Goal: Information Seeking & Learning: Check status

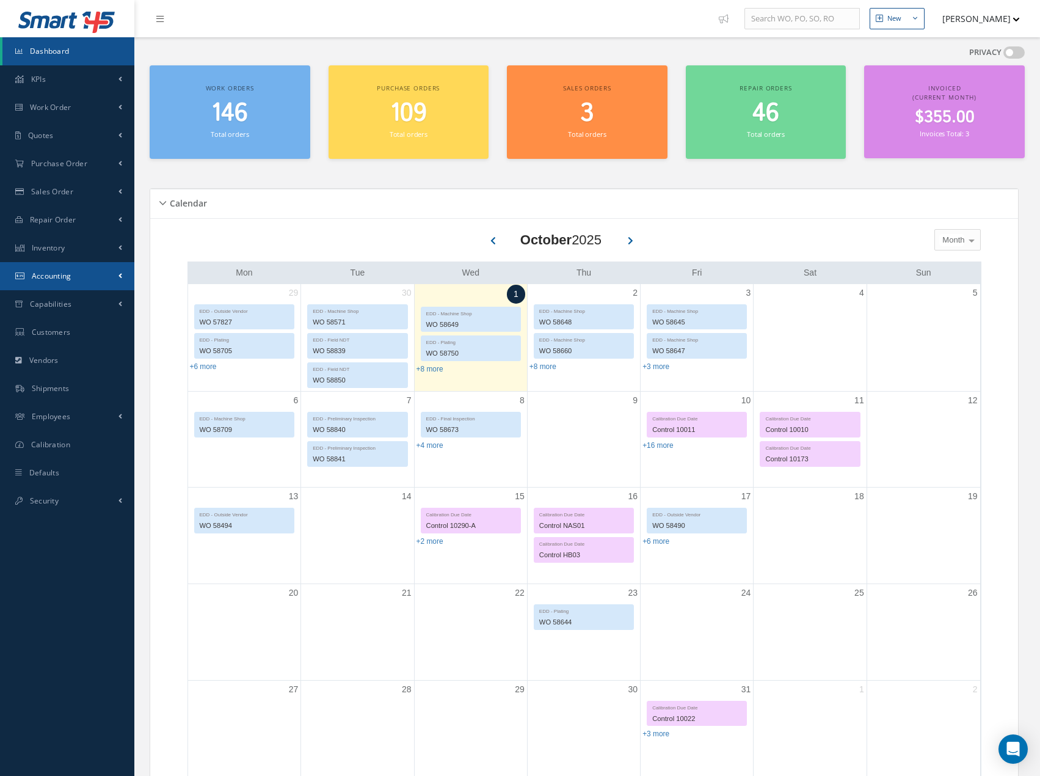
click at [59, 279] on span "Accounting" at bounding box center [52, 276] width 40 height 10
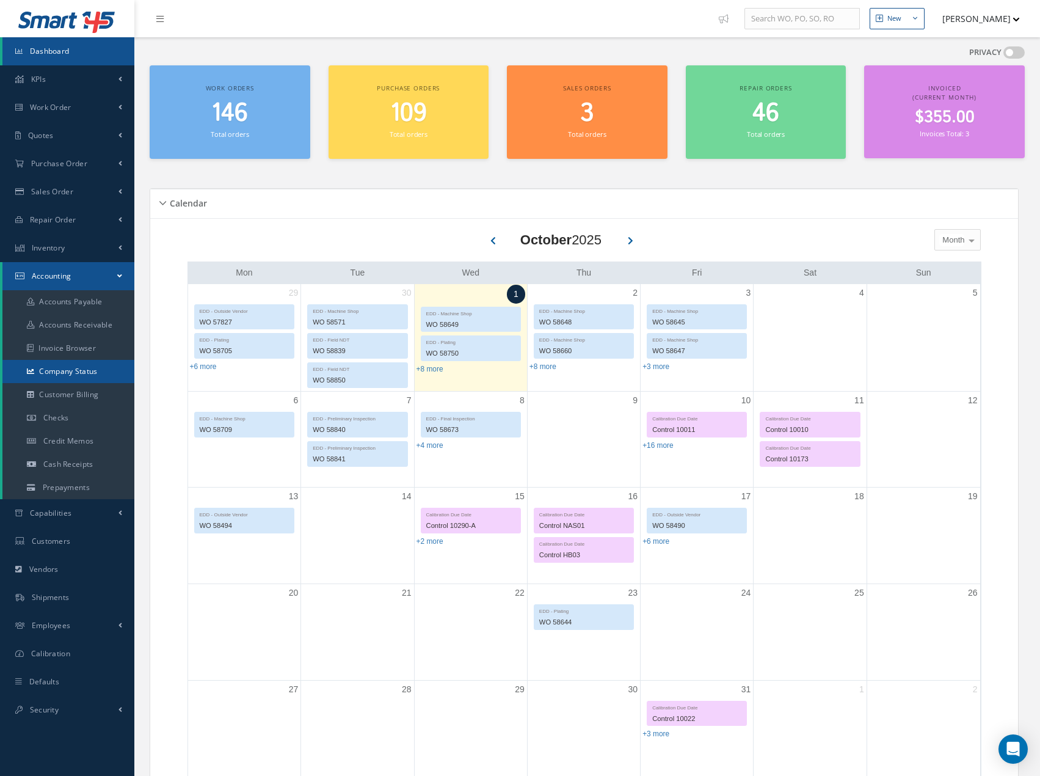
click at [72, 371] on link "Company Status" at bounding box center [68, 371] width 132 height 23
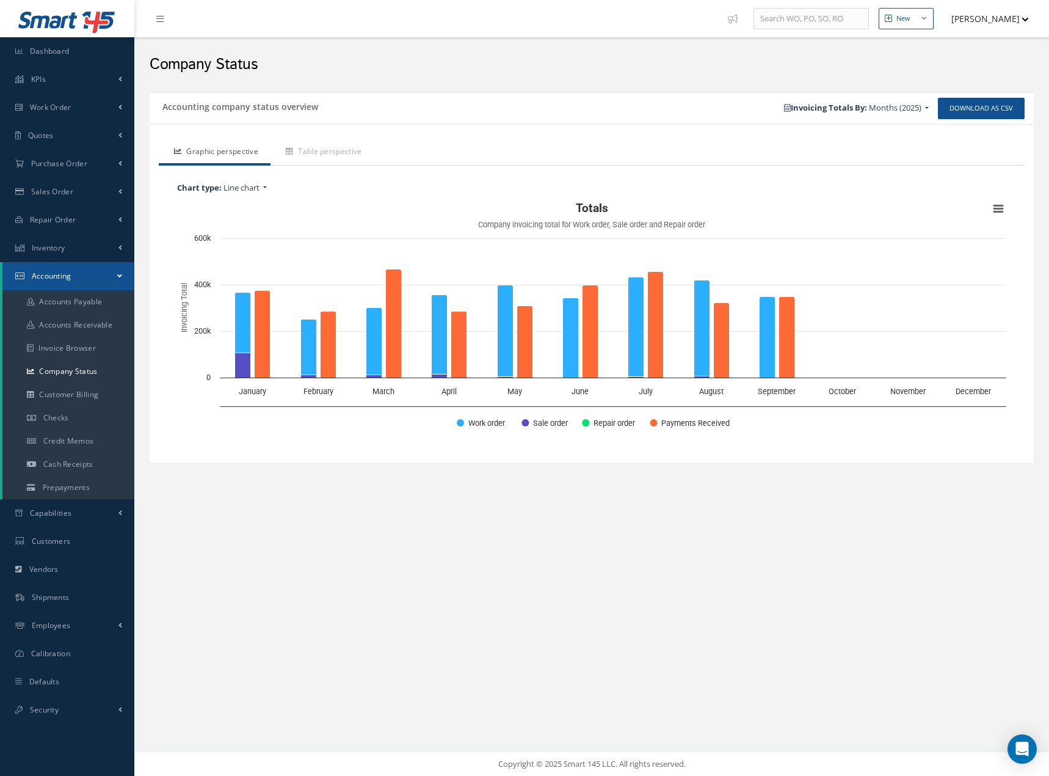
click at [912, 109] on span "Months (2025)" at bounding box center [895, 107] width 53 height 11
click at [795, 194] on input "text" at bounding box center [795, 192] width 0 height 12
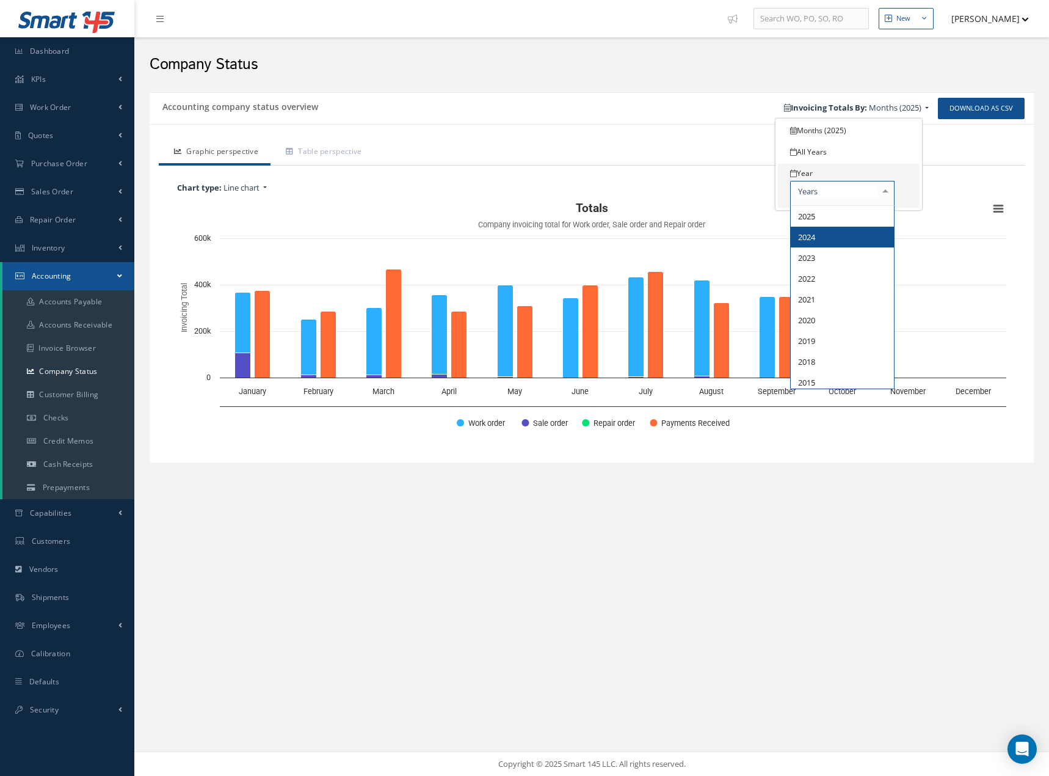
click at [811, 242] on span "2024" at bounding box center [842, 237] width 103 height 21
click at [811, 242] on rect "Interactive chart" at bounding box center [592, 319] width 842 height 244
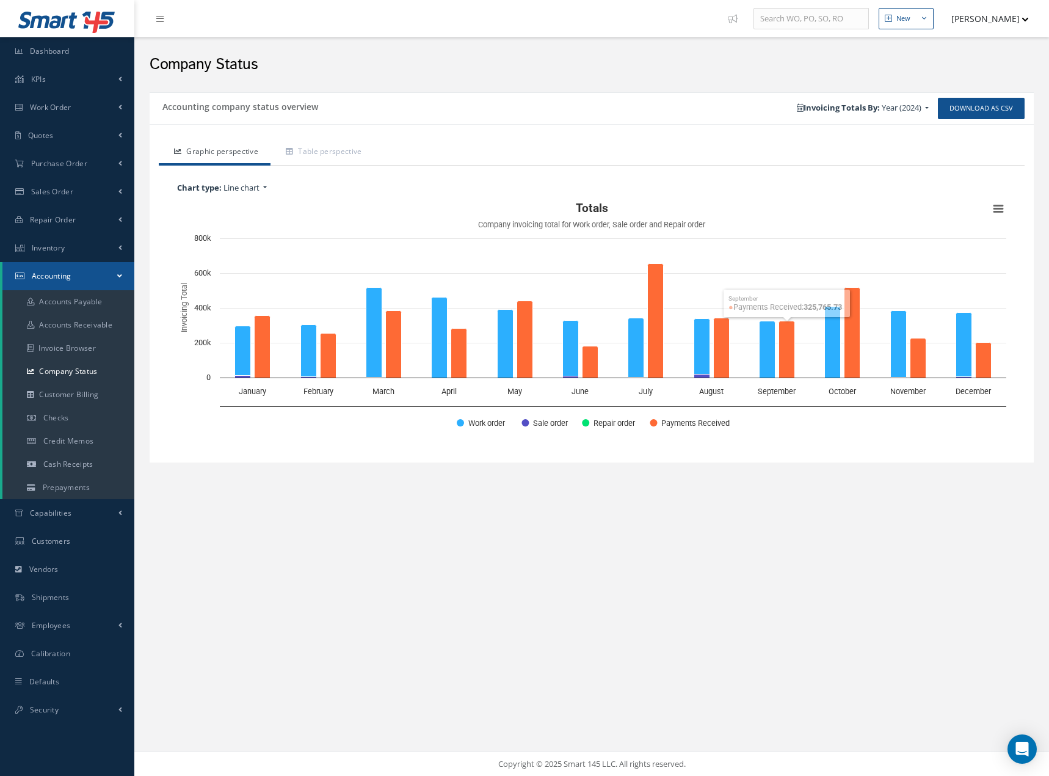
click at [916, 111] on span "Year (2024)" at bounding box center [902, 107] width 40 height 11
click at [848, 191] on div "2024 2025 2024 2023 2022 2021 2020 2019 2018 2015 No elements found. List is em…" at bounding box center [832, 193] width 61 height 25
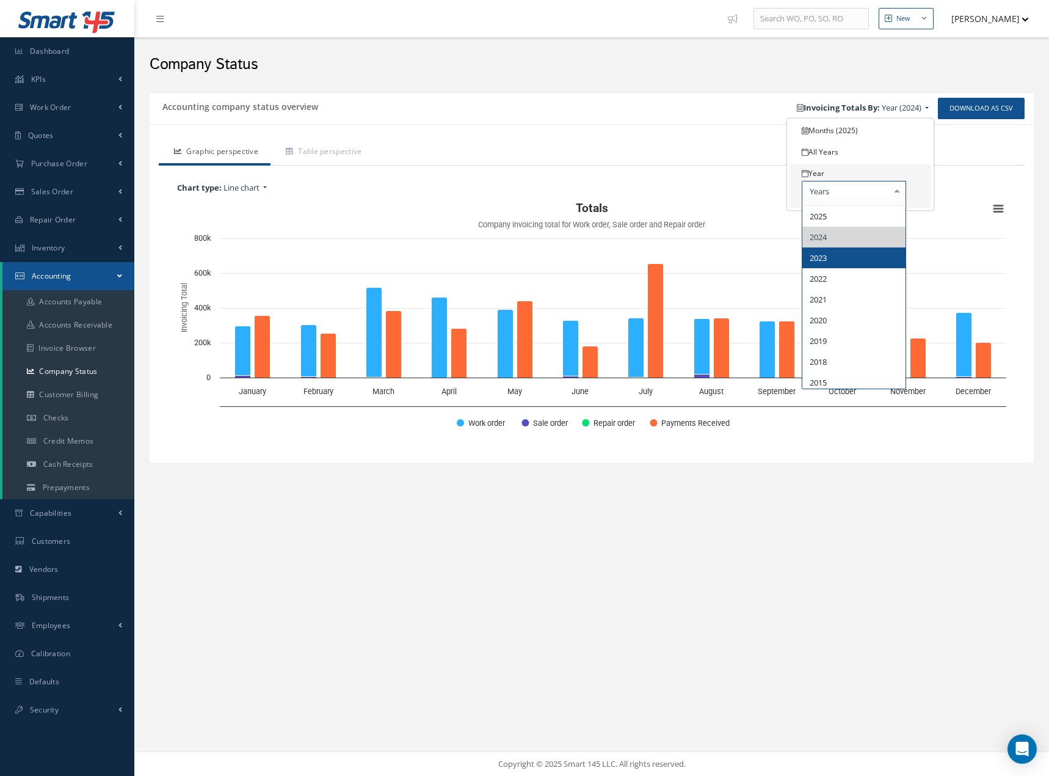
click at [834, 252] on span "2023" at bounding box center [854, 257] width 103 height 21
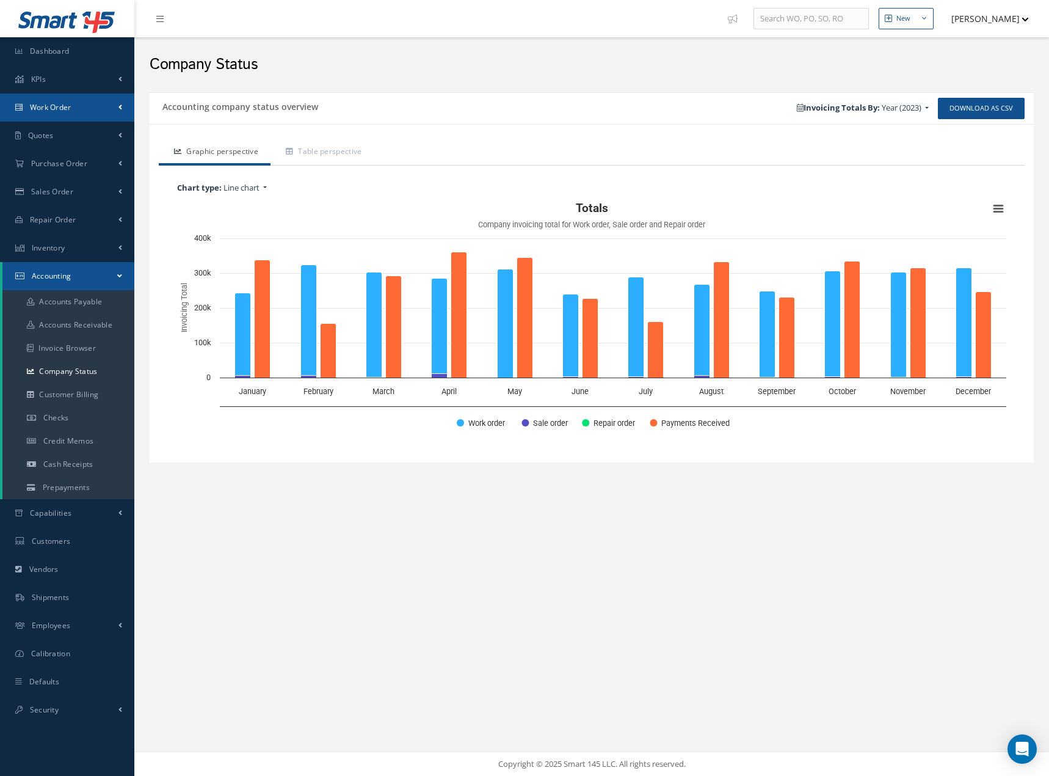
click at [50, 105] on span "Work Order" at bounding box center [51, 107] width 42 height 10
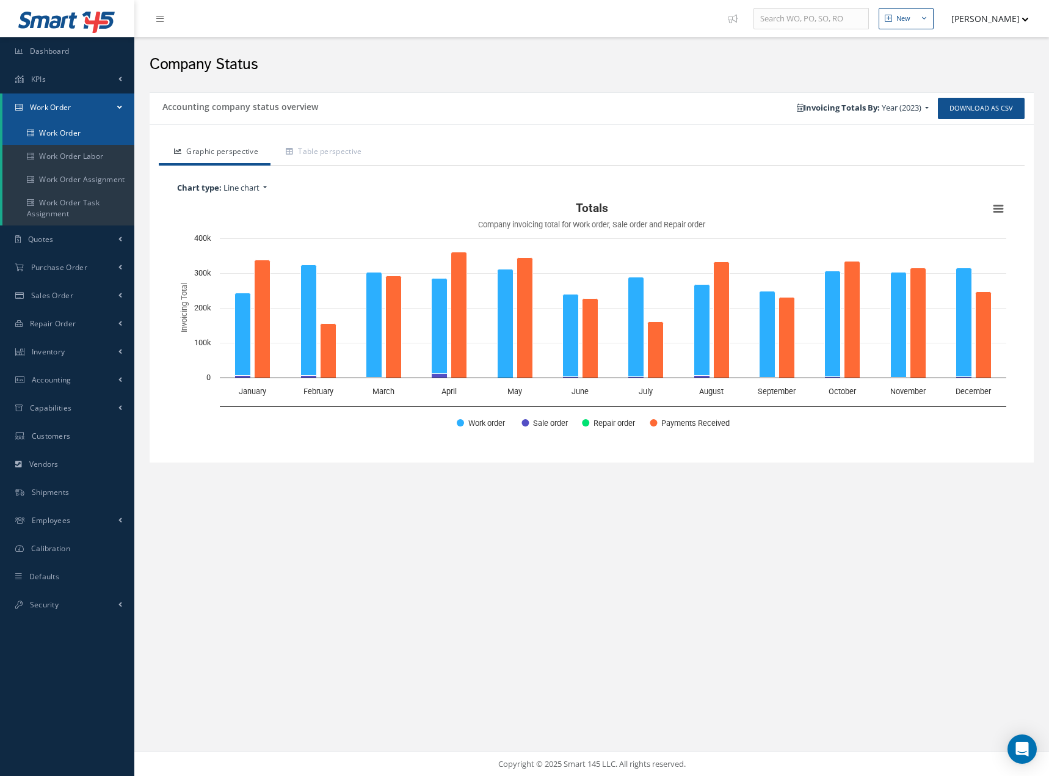
click at [52, 129] on link "Work Order" at bounding box center [68, 133] width 132 height 23
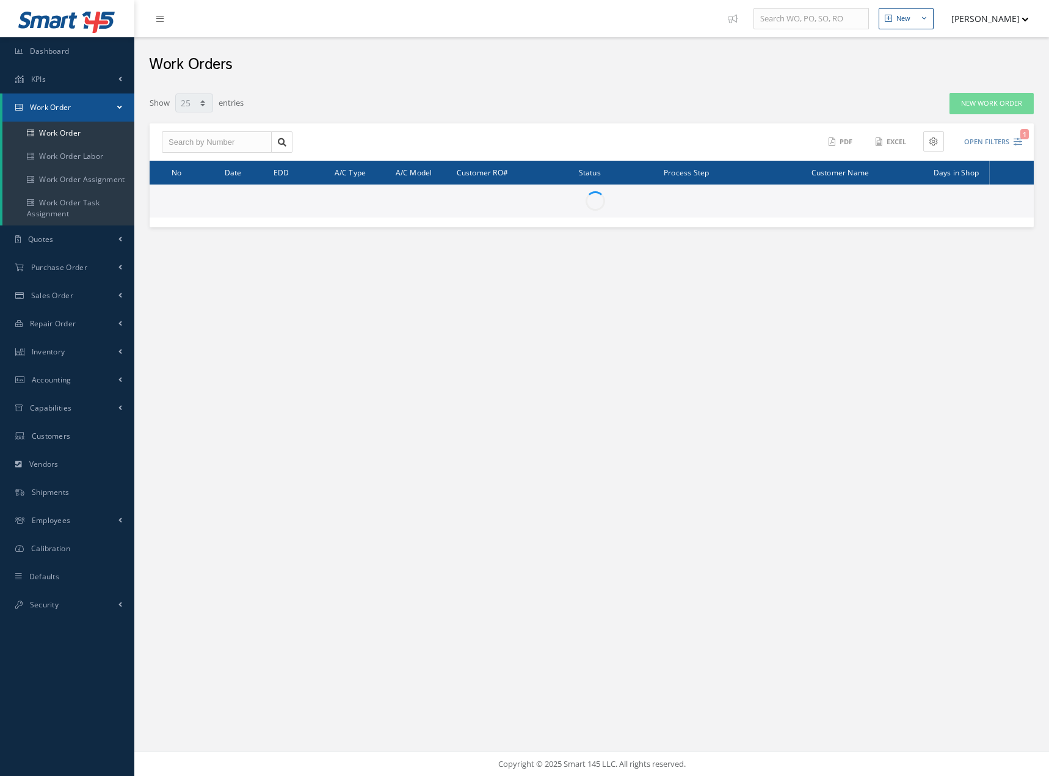
select select "25"
